Goal: Task Accomplishment & Management: Manage account settings

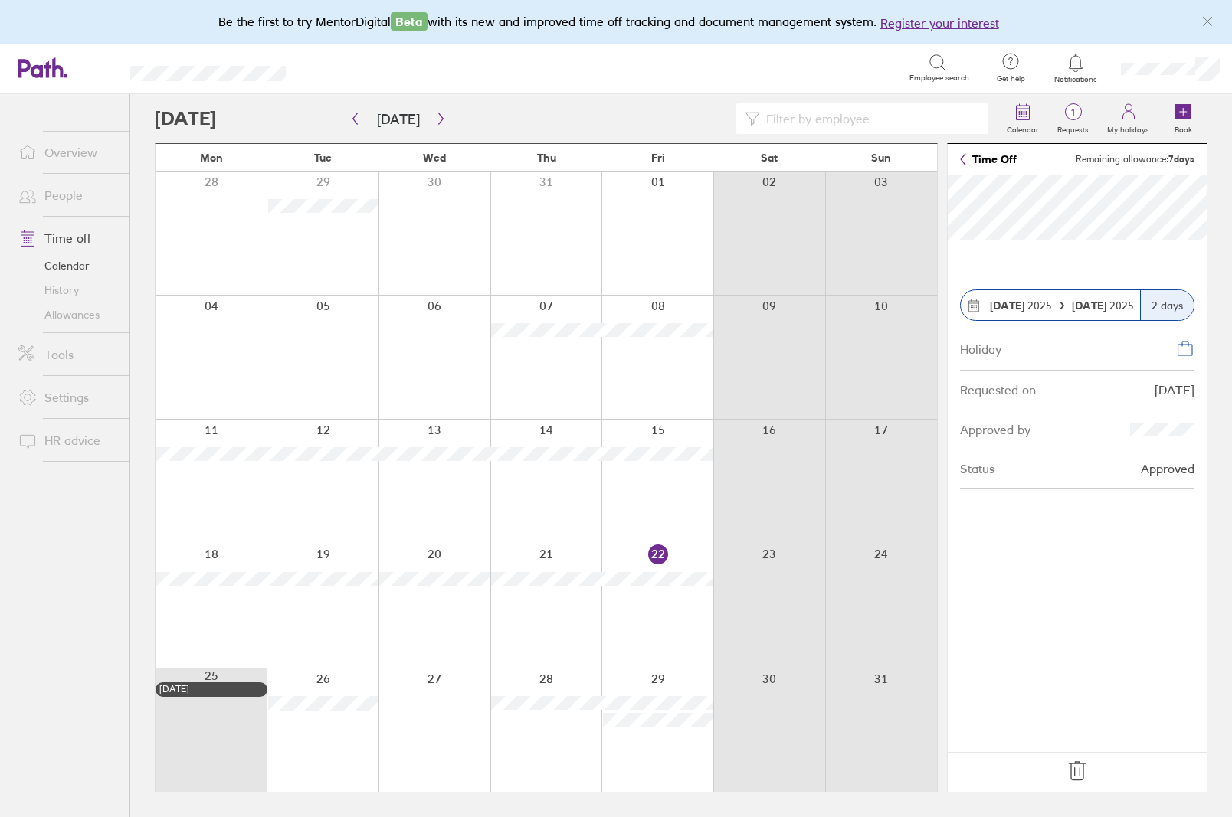
click at [1076, 770] on icon at bounding box center [1077, 771] width 25 height 25
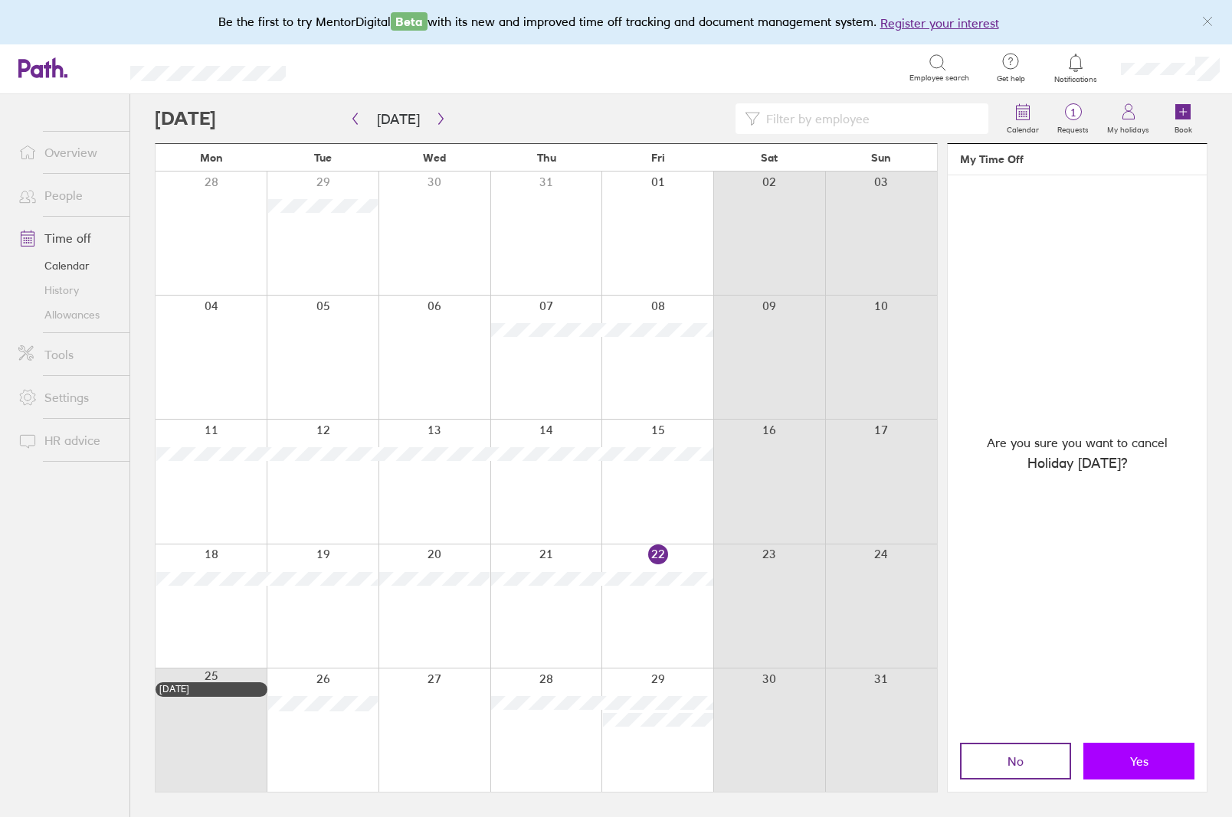
scroll to position [1, 0]
click at [1139, 764] on span "Yes" at bounding box center [1139, 762] width 18 height 14
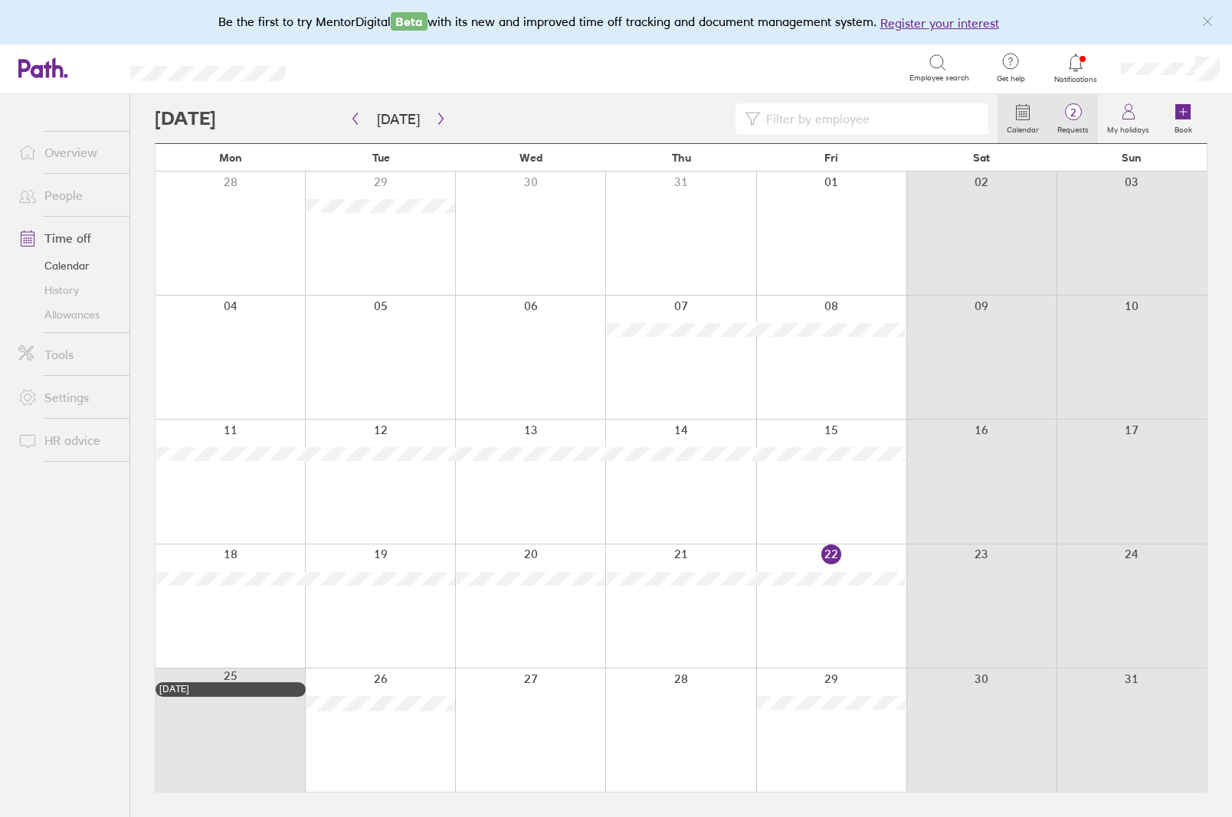
click at [1076, 110] on span "2" at bounding box center [1073, 112] width 50 height 12
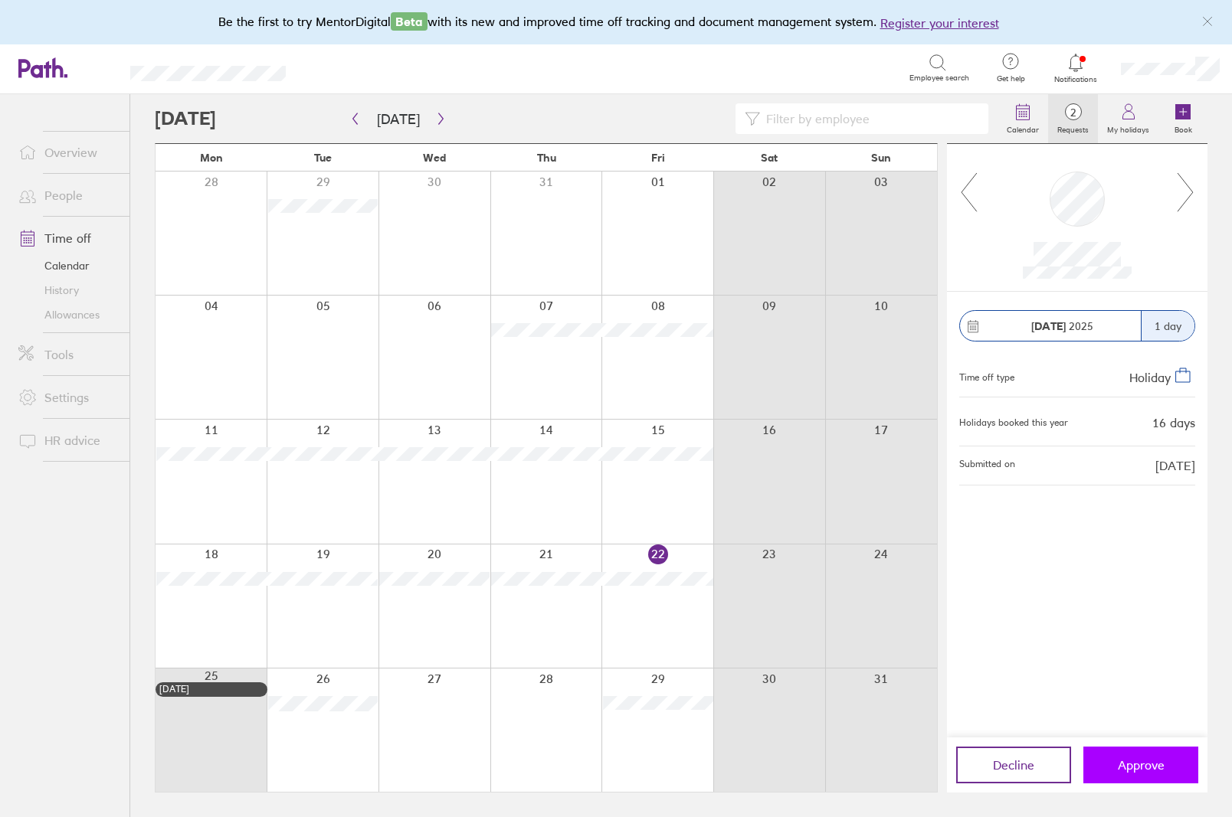
click at [1145, 760] on span "Approve" at bounding box center [1141, 765] width 47 height 14
click at [1158, 767] on span "Approve" at bounding box center [1141, 765] width 47 height 14
click at [1146, 760] on span "Approve" at bounding box center [1141, 765] width 47 height 14
click at [1155, 759] on span "Approve" at bounding box center [1141, 765] width 47 height 14
